Goal: Transaction & Acquisition: Download file/media

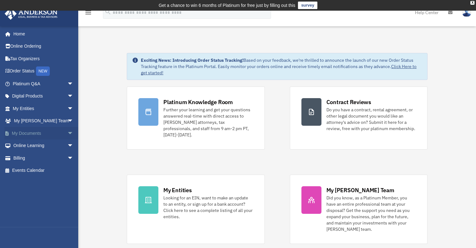
click at [31, 132] on link "My Documents arrow_drop_down" at bounding box center [43, 133] width 79 height 13
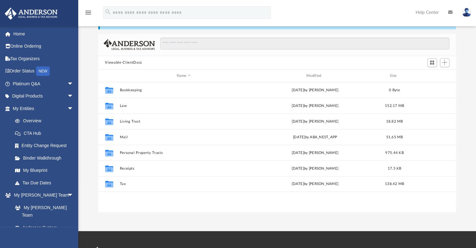
scroll to position [39, 0]
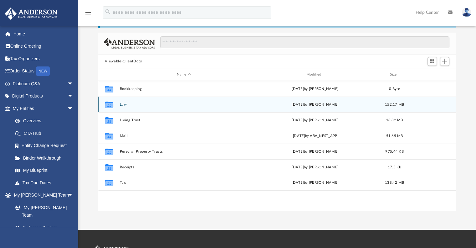
click at [123, 104] on button "Law" at bounding box center [184, 104] width 128 height 4
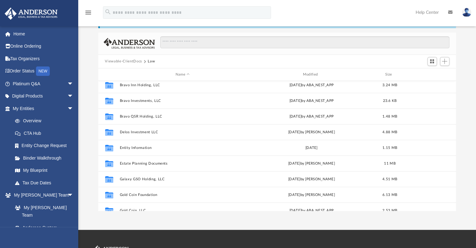
scroll to position [98, 0]
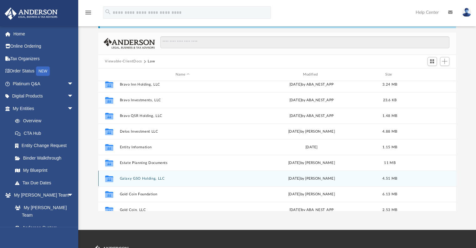
click at [146, 176] on div "Collaborated Folder Galaxy GSO Holding, LLC [DATE] by [PERSON_NAME] 4.51 MB" at bounding box center [277, 178] width 358 height 16
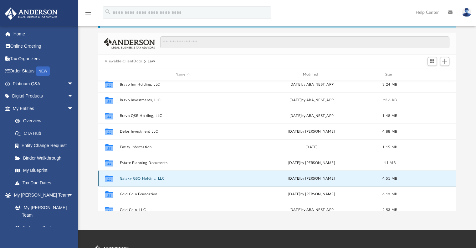
click at [138, 178] on button "Galaxy GSO Holding, LLC" at bounding box center [183, 178] width 126 height 4
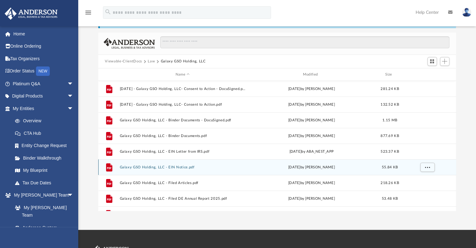
scroll to position [11, 0]
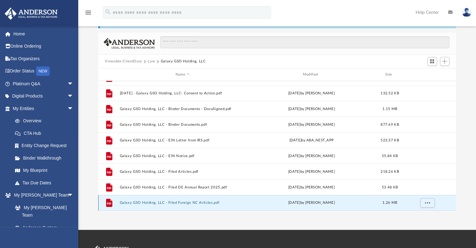
click at [199, 202] on button "Galaxy GSO Holding, LLC - Filed Foreign NC Articles.pdf" at bounding box center [183, 203] width 126 height 4
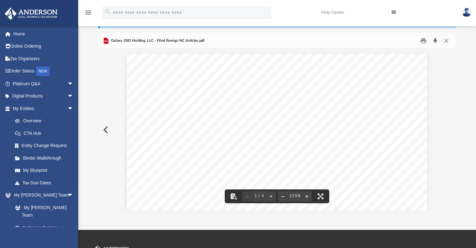
click at [436, 40] on button "Download" at bounding box center [435, 41] width 11 height 10
